Goal: Transaction & Acquisition: Purchase product/service

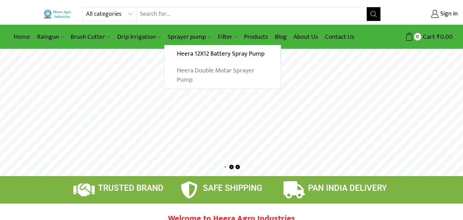
click at [185, 71] on link "Heera Double Motar Sprayer Pump" at bounding box center [223, 75] width 116 height 26
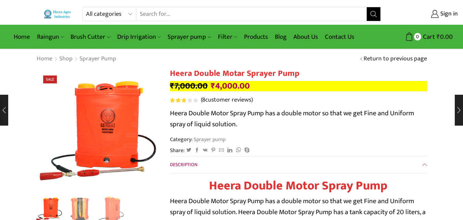
click at [54, 80] on span "Sale" at bounding box center [50, 79] width 14 height 8
click at [48, 79] on span "Sale" at bounding box center [50, 79] width 14 height 8
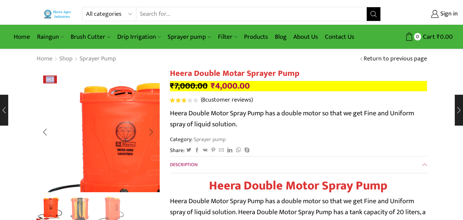
click at [61, 77] on img "1 / 3" at bounding box center [111, 150] width 171 height 171
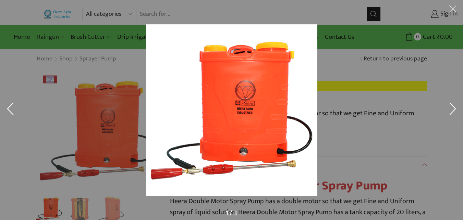
click at [340, 55] on div at bounding box center [355, 123] width 419 height 199
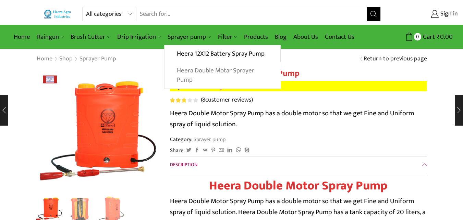
click at [199, 80] on link "Heera Double Motar Sprayer Pump" at bounding box center [223, 75] width 116 height 26
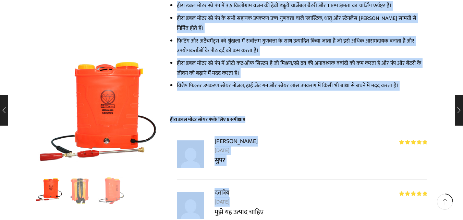
scroll to position [416, 0]
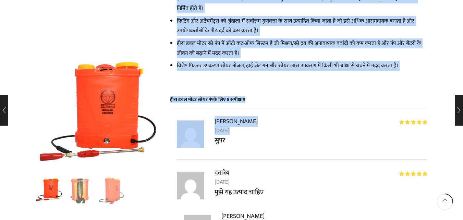
drag, startPoint x: 173, startPoint y: 31, endPoint x: 215, endPoint y: 135, distance: 112.7
click at [215, 134] on font "सुपर" at bounding box center [220, 140] width 11 height 12
click at [280, 116] on p "[PERSON_NAME] – [DATE]" at bounding box center [321, 125] width 213 height 19
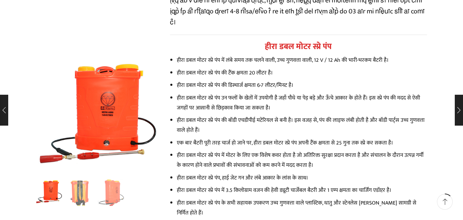
scroll to position [176, 0]
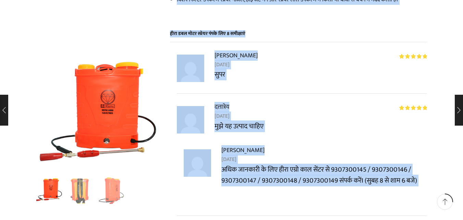
drag, startPoint x: 258, startPoint y: 76, endPoint x: 276, endPoint y: 231, distance: 155.9
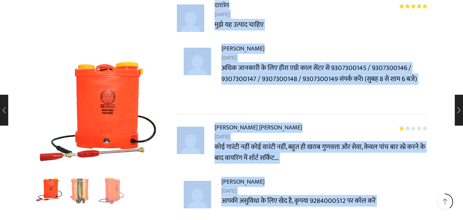
click at [300, 103] on li "5 में से 5 रेटिंग [PERSON_NAME] – [DATE] मुझे यह उत्पाद चाहिए [PERSON_NAME] – […" at bounding box center [302, 57] width 250 height 114
click at [300, 102] on li "5 में से 5 रेटिंग [PERSON_NAME] – [DATE] मुझे यह उत्पाद चाहिए [PERSON_NAME] – […" at bounding box center [302, 57] width 250 height 114
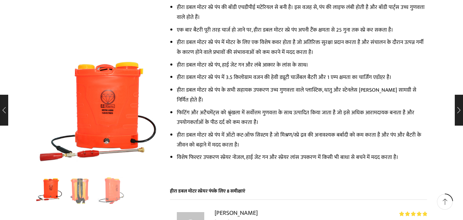
scroll to position [346, 0]
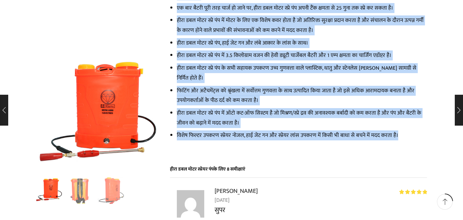
drag, startPoint x: 252, startPoint y: 42, endPoint x: 400, endPoint y: 130, distance: 171.4
copy div "lीiा dol sोam c्a्eे sंd eीtा inc uोla e्d्mे aंe aें min vोqu nै eिulे laें ni…"
